Goal: Information Seeking & Learning: Learn about a topic

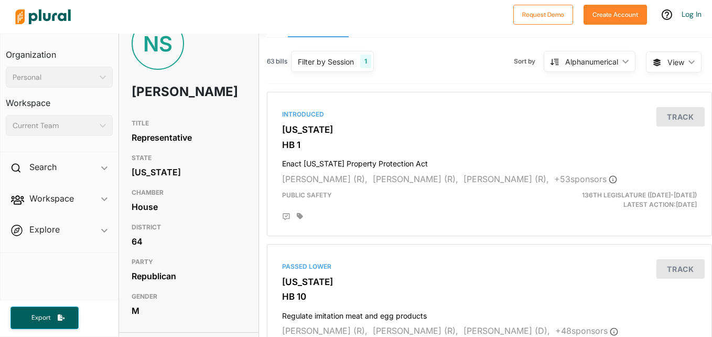
scroll to position [29, 0]
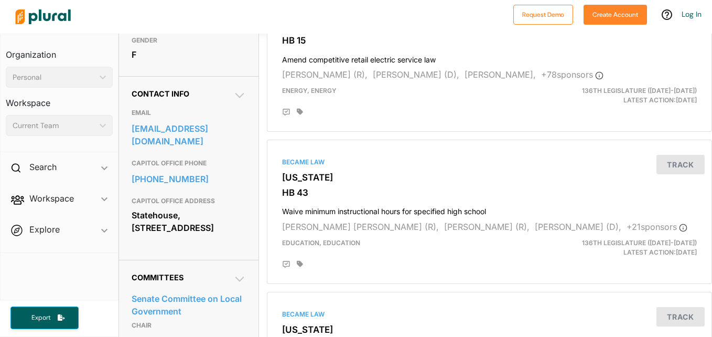
scroll to position [285, 0]
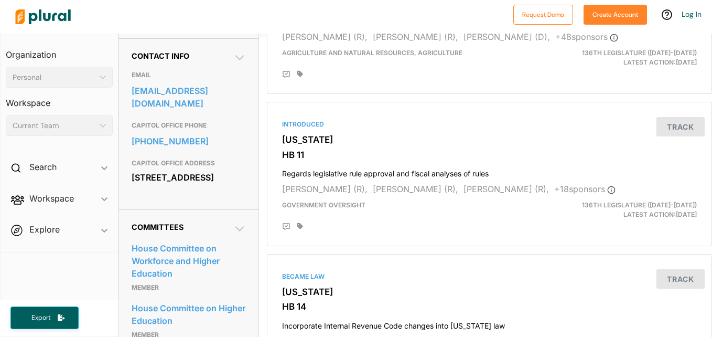
scroll to position [323, 0]
click at [174, 108] on link "rep64@ohiohouse.gov" at bounding box center [189, 96] width 114 height 28
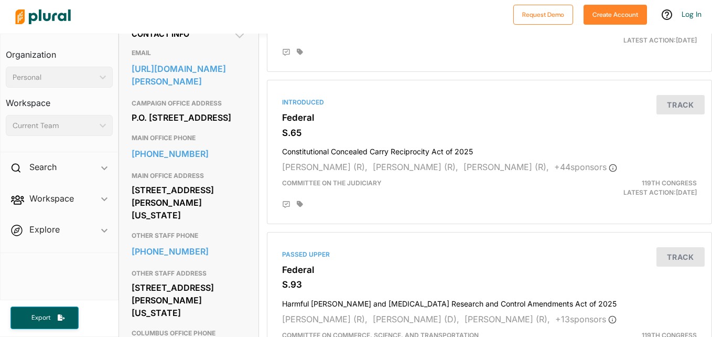
scroll to position [345, 0]
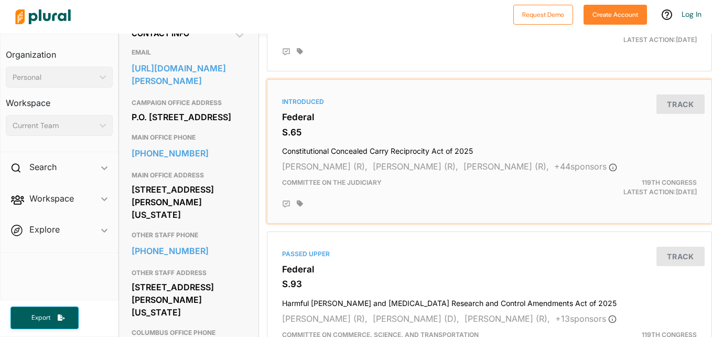
drag, startPoint x: 214, startPoint y: 100, endPoint x: 425, endPoint y: 99, distance: 211.3
click at [425, 99] on div "Introduced" at bounding box center [489, 101] width 415 height 9
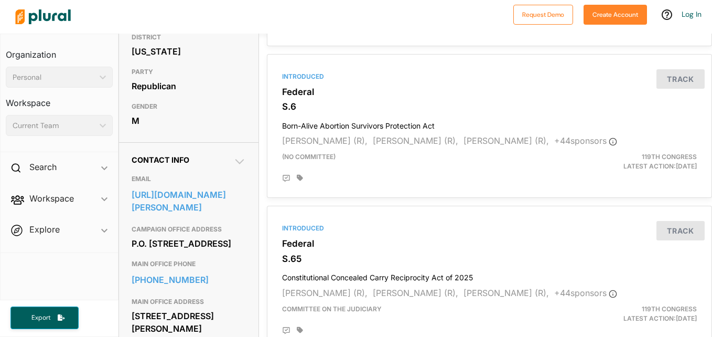
scroll to position [229, 0]
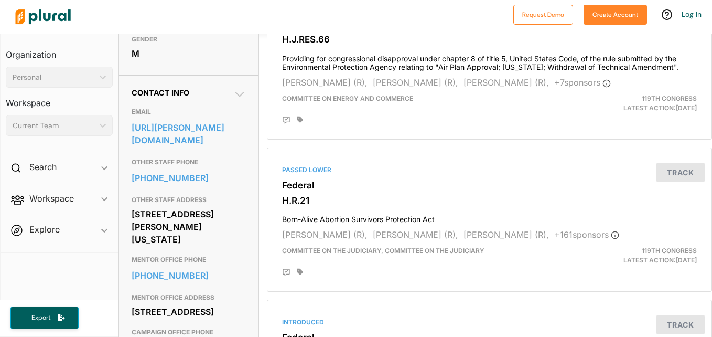
scroll to position [282, 0]
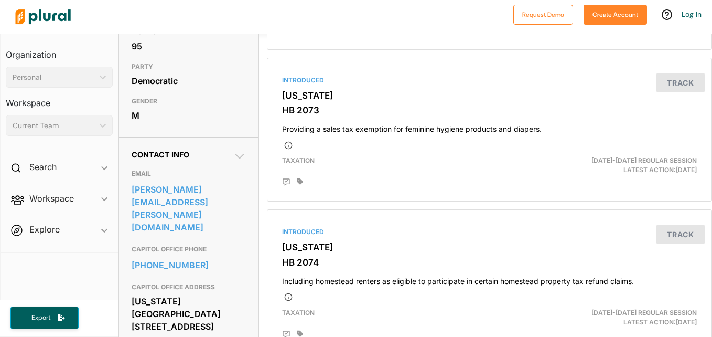
scroll to position [235, 0]
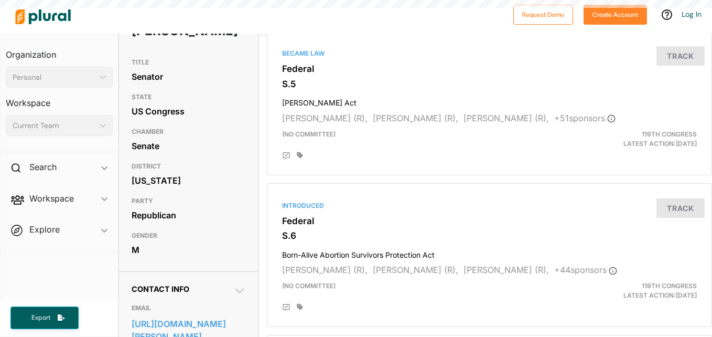
scroll to position [98, 0]
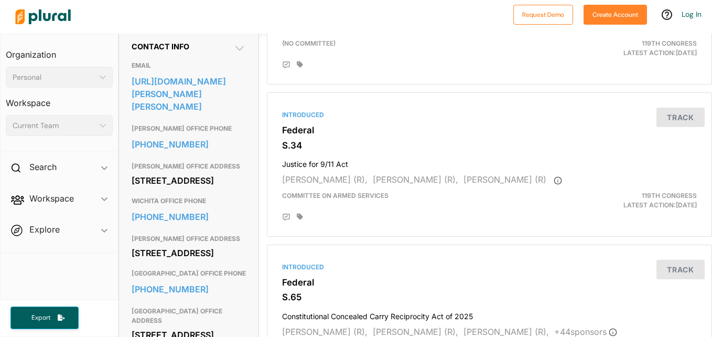
scroll to position [272, 0]
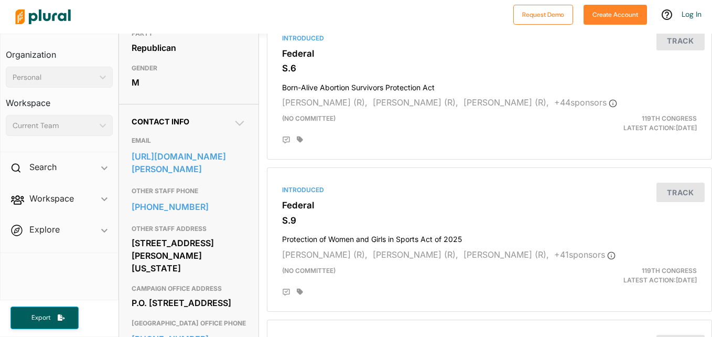
scroll to position [284, 0]
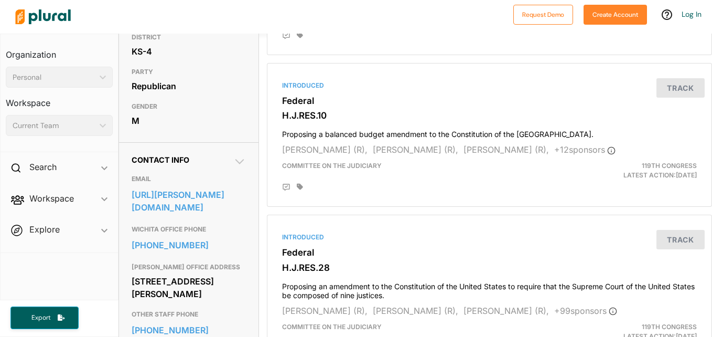
scroll to position [226, 0]
